Goal: Navigation & Orientation: Understand site structure

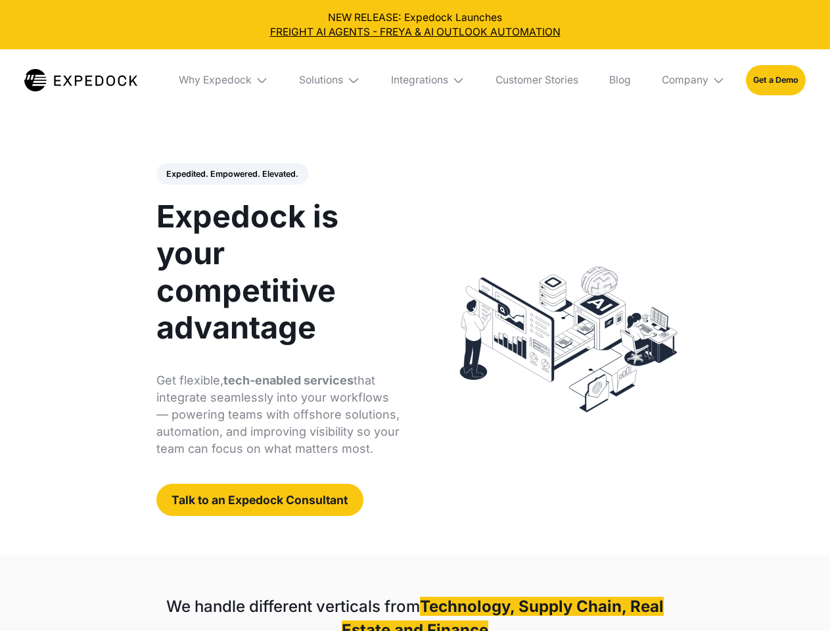
select select
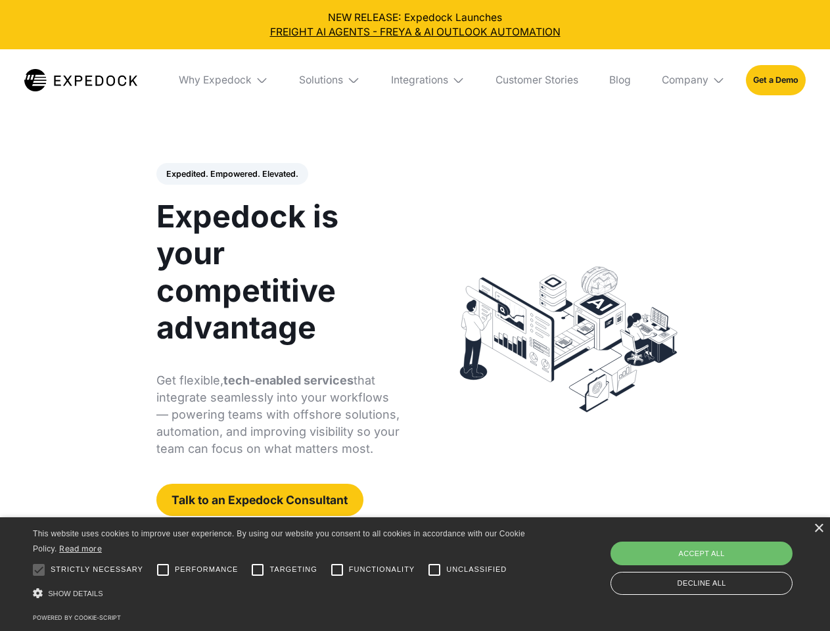
click at [415, 80] on div "Integrations" at bounding box center [419, 80] width 57 height 13
click at [224, 80] on div "Why Expedock" at bounding box center [204, 80] width 73 height 13
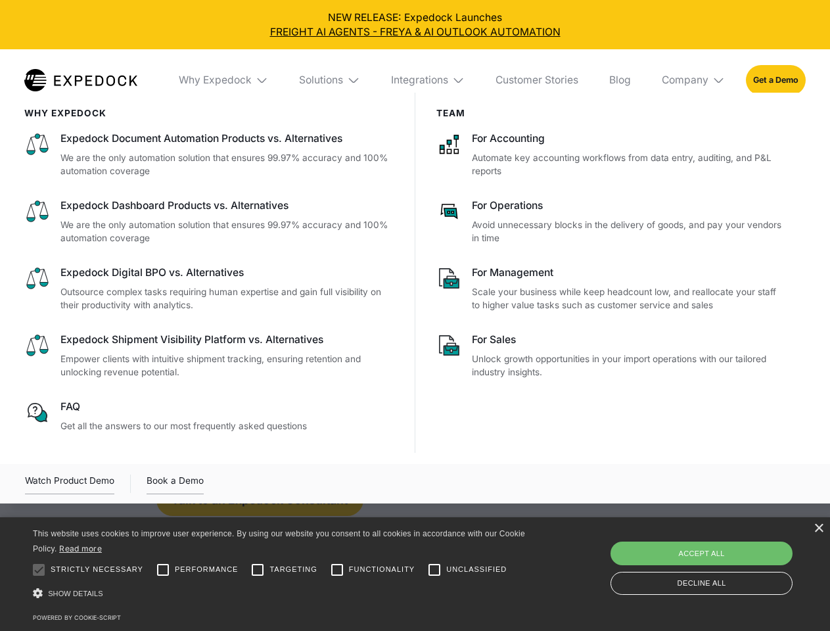
click at [331, 80] on div "Solutions" at bounding box center [321, 80] width 44 height 13
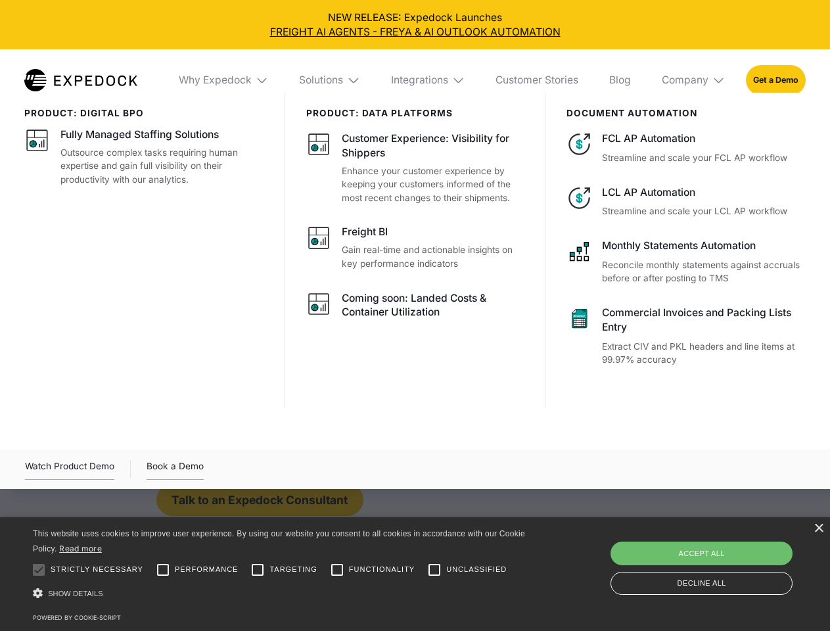
click at [429, 80] on div "Integrations" at bounding box center [419, 80] width 57 height 13
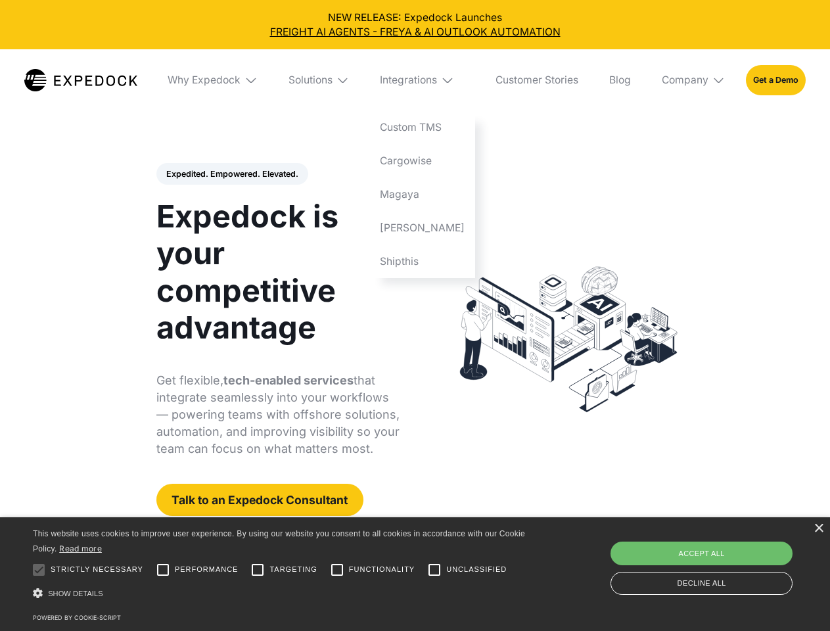
click at [694, 80] on div "Company" at bounding box center [685, 80] width 47 height 13
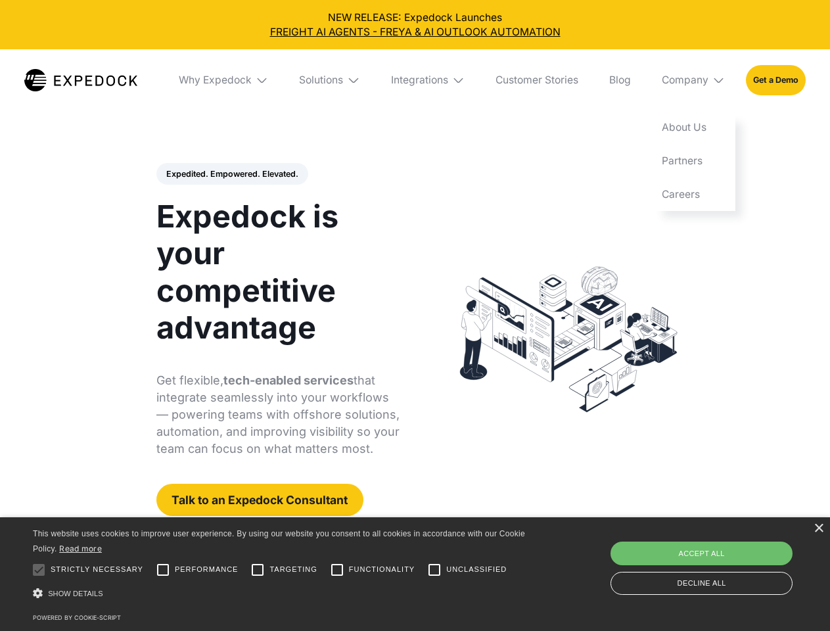
click at [231, 174] on div "Expedited. Empowered. Elevated. Automate Freight Document Extraction at 99.97% …" at bounding box center [278, 340] width 244 height 354
click at [39, 570] on div at bounding box center [39, 570] width 26 height 26
click at [163, 570] on input "Performance" at bounding box center [163, 570] width 26 height 26
checkbox input "true"
click at [258, 570] on input "Targeting" at bounding box center [258, 570] width 26 height 26
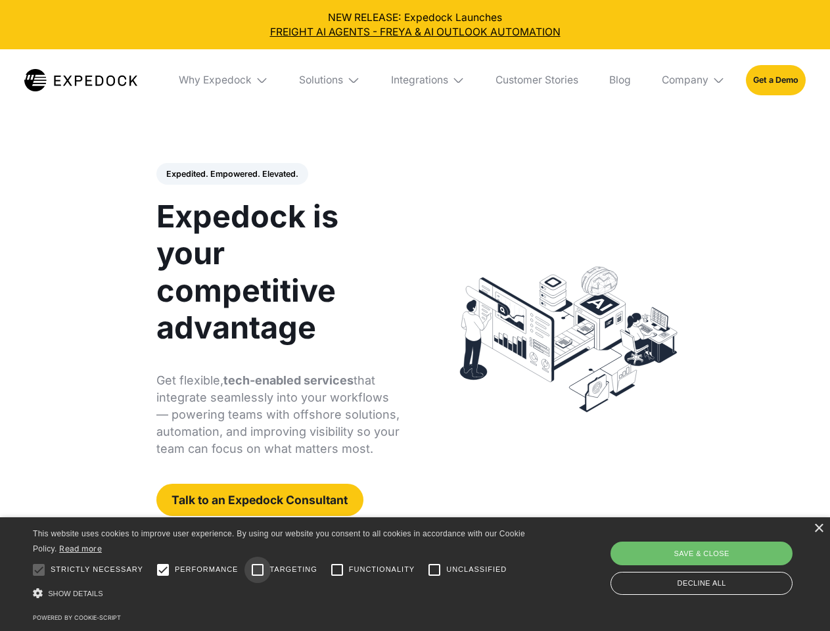
checkbox input "true"
click at [337, 570] on input "Functionality" at bounding box center [337, 570] width 26 height 26
checkbox input "true"
